Goal: Task Accomplishment & Management: Use online tool/utility

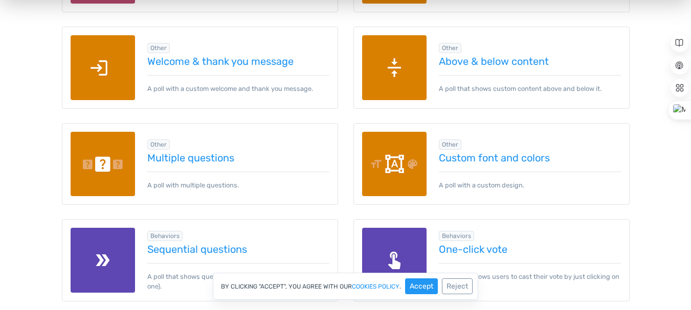
scroll to position [1480, 0]
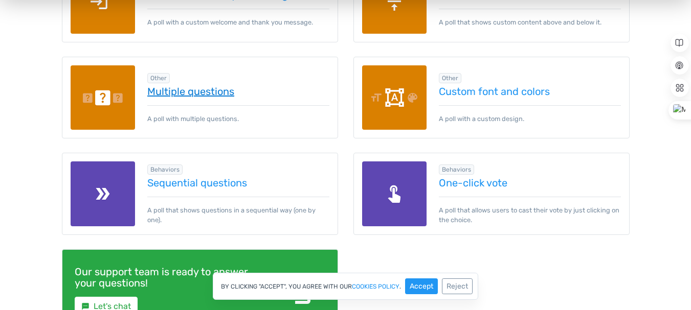
click at [209, 88] on link "Multiple questions" at bounding box center [238, 91] width 182 height 11
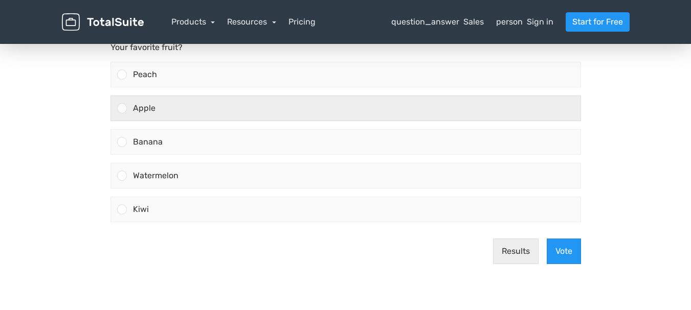
click at [296, 102] on div "Apple" at bounding box center [354, 108] width 454 height 25
click at [122, 108] on input "Apple" at bounding box center [122, 108] width 0 height 0
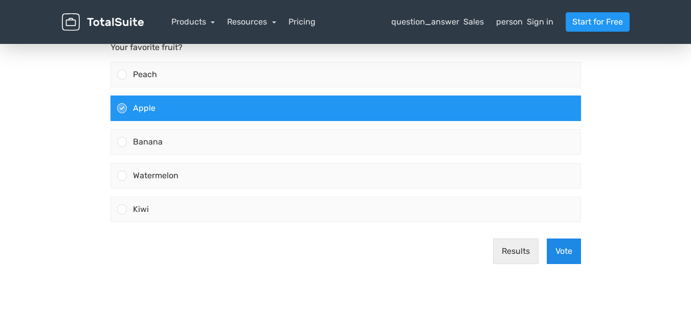
click at [562, 256] on button "Vote" at bounding box center [564, 252] width 34 height 26
